Goal: Information Seeking & Learning: Learn about a topic

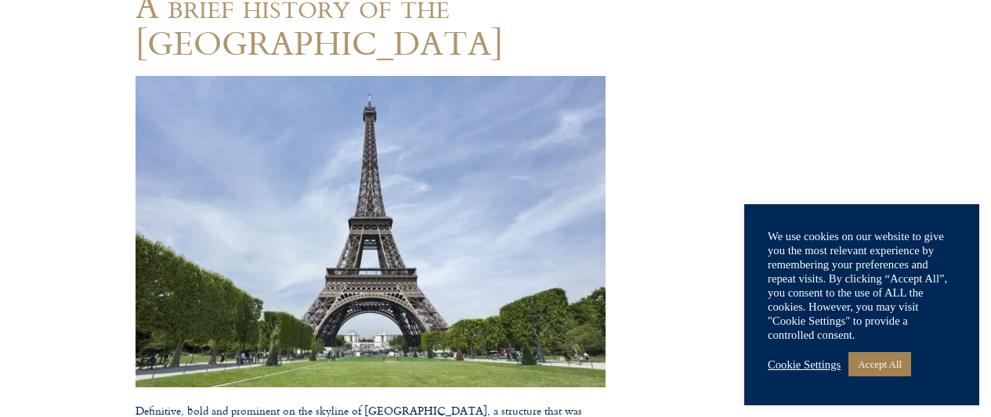
scroll to position [235, 0]
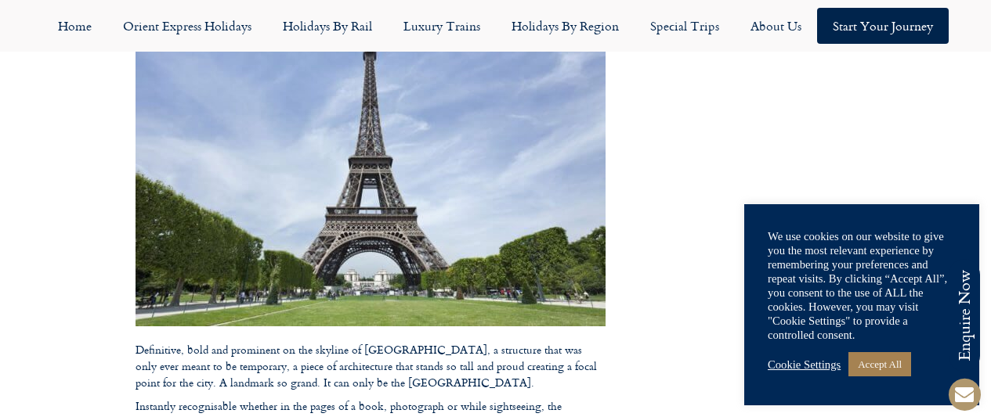
click at [372, 182] on img at bounding box center [370, 171] width 470 height 312
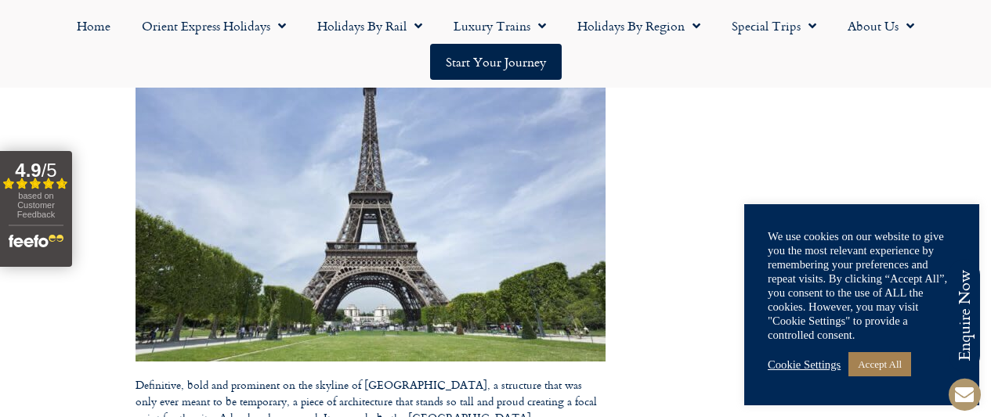
scroll to position [0, 0]
click at [225, 258] on img at bounding box center [370, 206] width 470 height 312
click at [226, 258] on img at bounding box center [370, 206] width 470 height 312
click at [312, 225] on img at bounding box center [370, 206] width 470 height 312
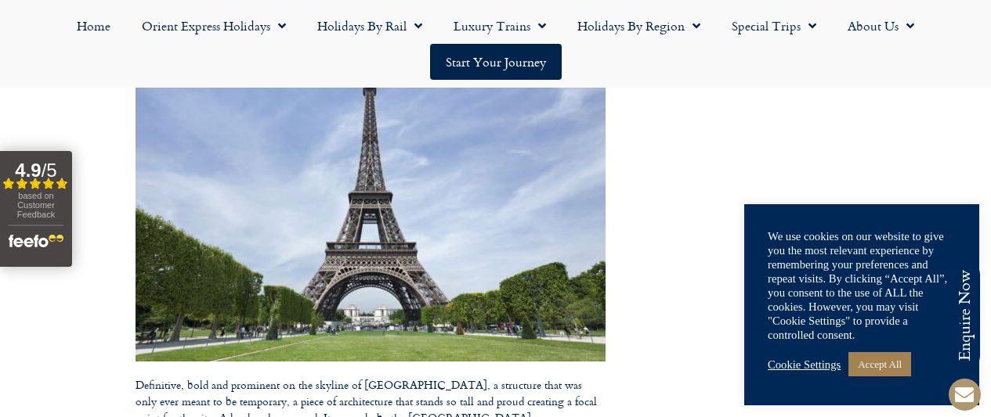
click at [312, 226] on img at bounding box center [370, 206] width 470 height 312
click at [310, 224] on img at bounding box center [370, 206] width 470 height 312
click at [298, 242] on img at bounding box center [370, 206] width 470 height 312
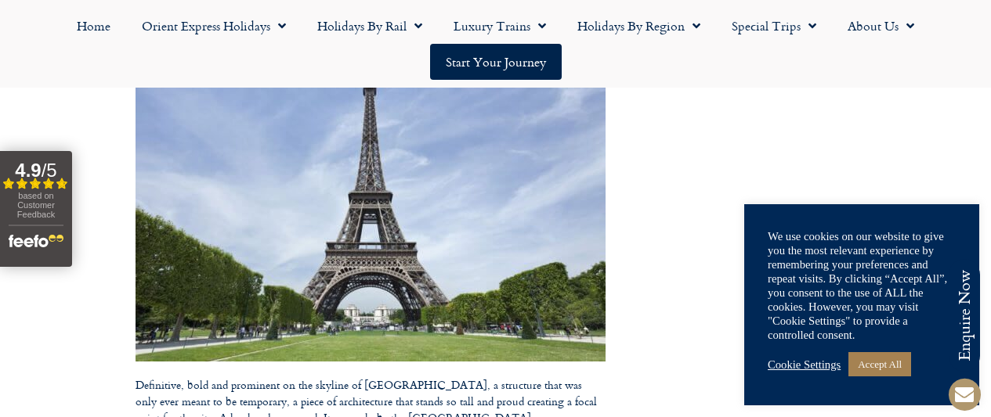
click at [298, 242] on img at bounding box center [370, 206] width 470 height 312
drag, startPoint x: 348, startPoint y: 292, endPoint x: 327, endPoint y: 308, distance: 25.7
